Goal: Task Accomplishment & Management: Use online tool/utility

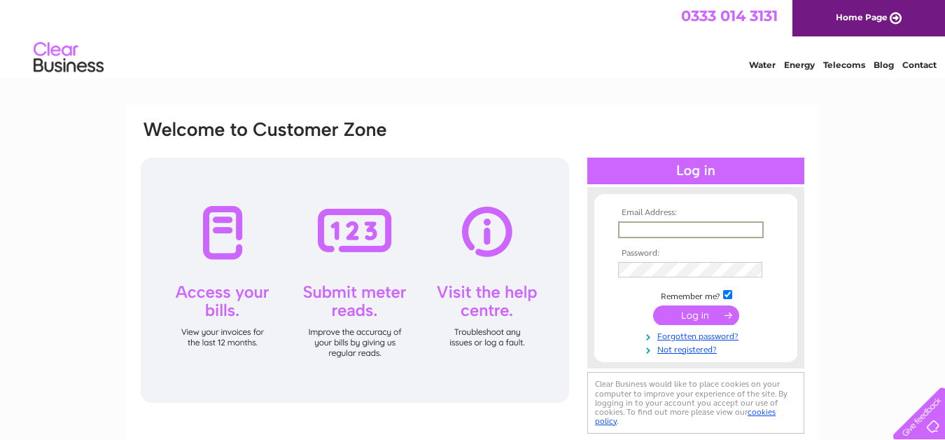
type input "finance@destiny-church.com"
click at [653, 305] on input "submit" at bounding box center [696, 315] width 86 height 20
click at [711, 316] on input "submit" at bounding box center [696, 315] width 86 height 20
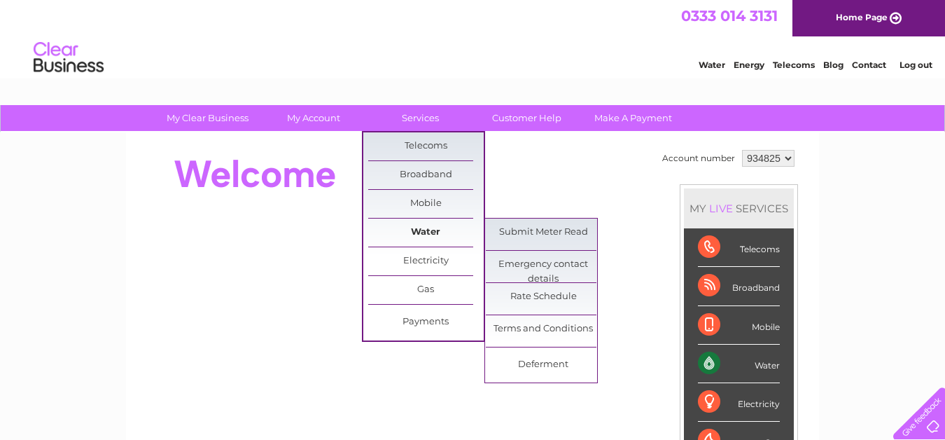
click at [424, 230] on link "Water" at bounding box center [426, 232] width 116 height 28
click at [555, 230] on link "Submit Meter Read" at bounding box center [544, 232] width 116 height 28
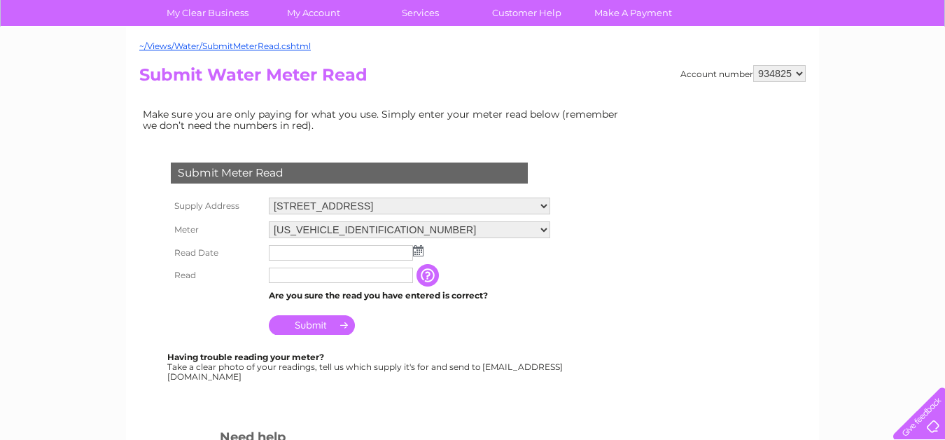
scroll to position [117, 0]
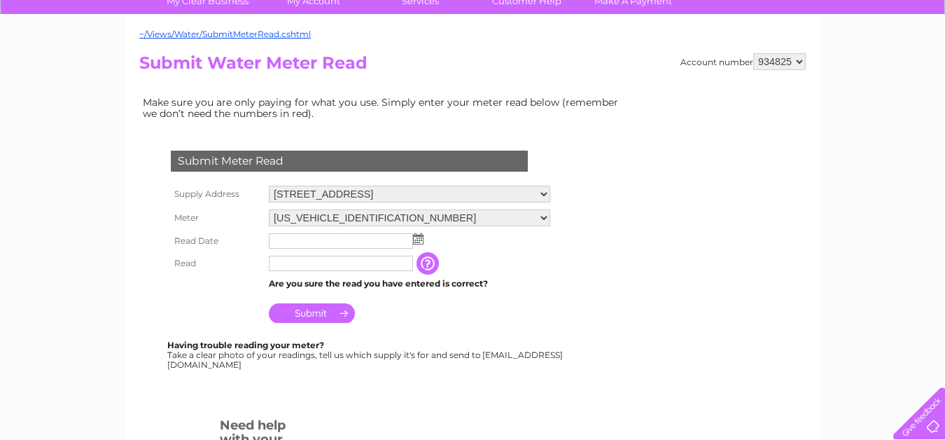
click at [540, 193] on select "12 Casselbank Street, Edinburgh, EH6 5HA 52 Gorgie Road, Edinburgh, Midlothian,…" at bounding box center [409, 194] width 281 height 17
select select "566769"
click at [269, 186] on select "12 Casselbank Street, Edinburgh, EH6 5HA 52 Gorgie Road, Edinburgh, Midlothian,…" at bounding box center [409, 195] width 281 height 18
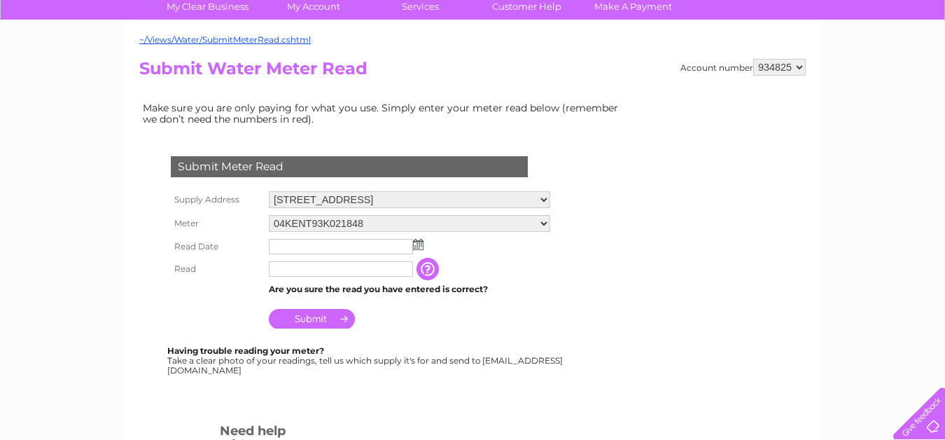
scroll to position [115, 0]
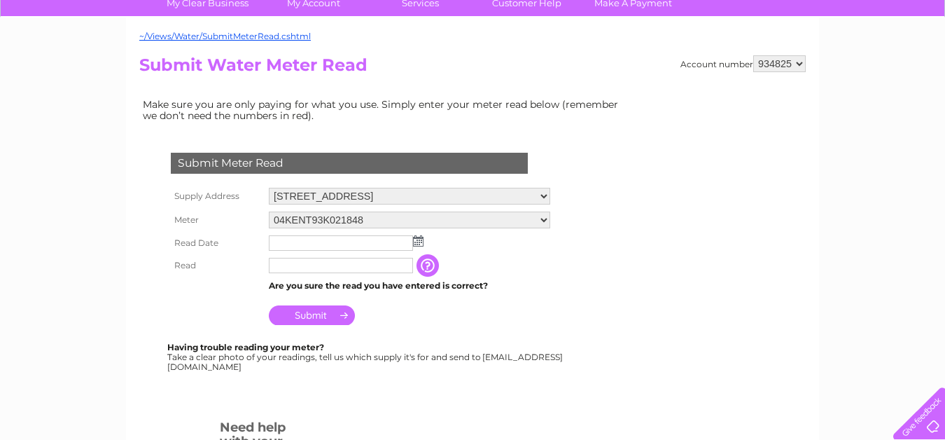
click at [544, 218] on select "04KENT93K021848" at bounding box center [409, 219] width 281 height 17
click at [269, 211] on select "04KENT93K021848" at bounding box center [409, 220] width 281 height 18
click at [312, 240] on input "text" at bounding box center [341, 244] width 144 height 15
click at [319, 246] on input "text" at bounding box center [342, 243] width 146 height 17
click at [417, 242] on img at bounding box center [419, 241] width 11 height 11
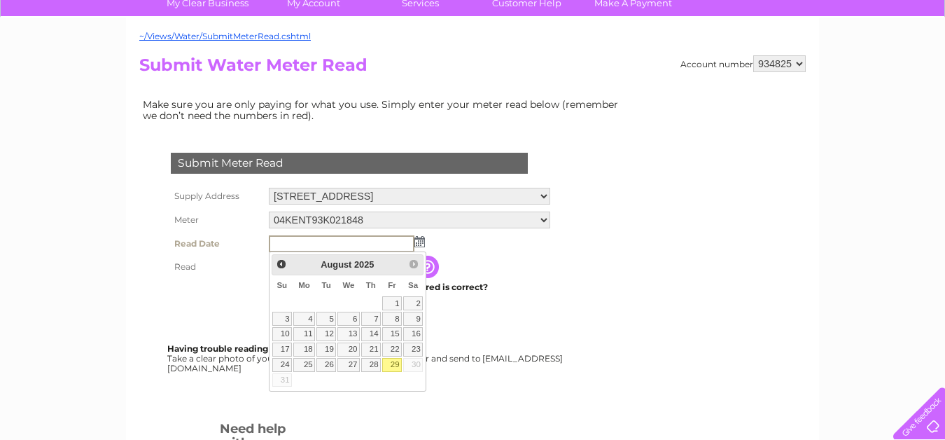
click at [391, 363] on link "29" at bounding box center [392, 365] width 20 height 14
type input "2025/08/29"
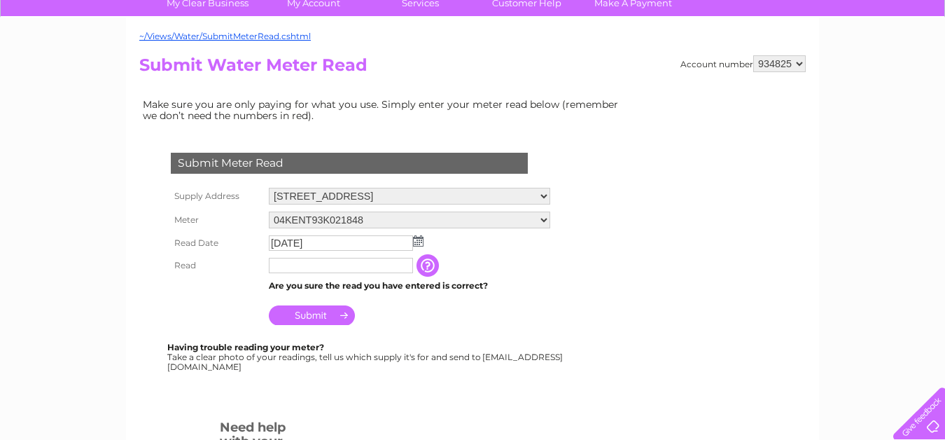
click at [326, 268] on input "text" at bounding box center [341, 265] width 144 height 15
type input "9339"
click at [475, 311] on td "Submit" at bounding box center [410, 313] width 290 height 34
click at [331, 314] on input "Submit" at bounding box center [312, 315] width 86 height 20
